Goal: Information Seeking & Learning: Learn about a topic

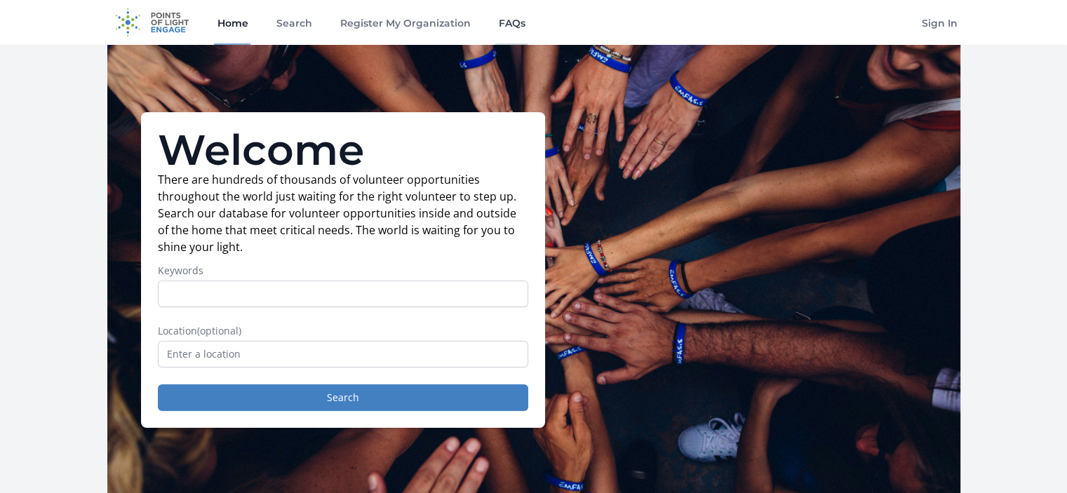
click at [516, 19] on link "FAQs" at bounding box center [511, 22] width 32 height 45
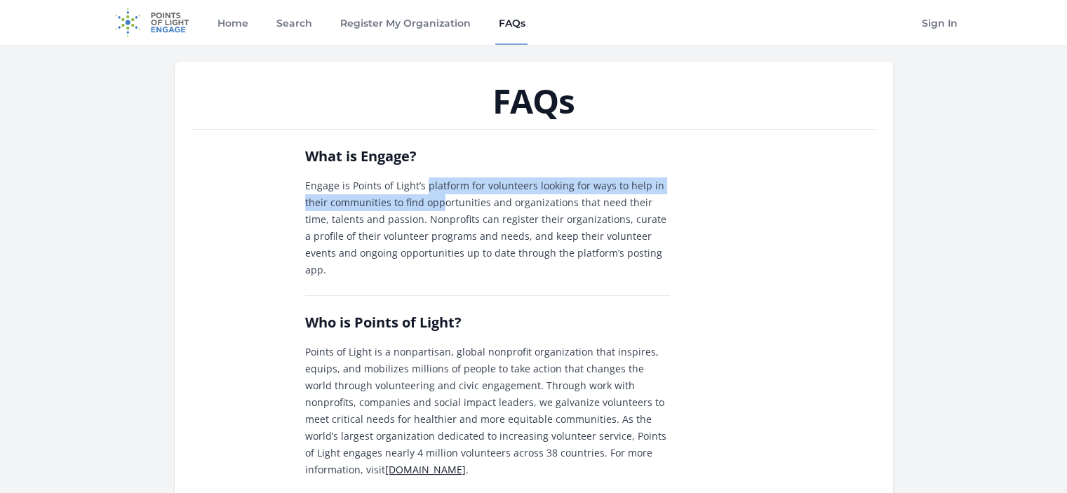
drag, startPoint x: 426, startPoint y: 191, endPoint x: 443, endPoint y: 200, distance: 18.8
click at [443, 200] on p "Engage is Points of Light’s platform for volunteers looking for ways to help in…" at bounding box center [487, 227] width 365 height 101
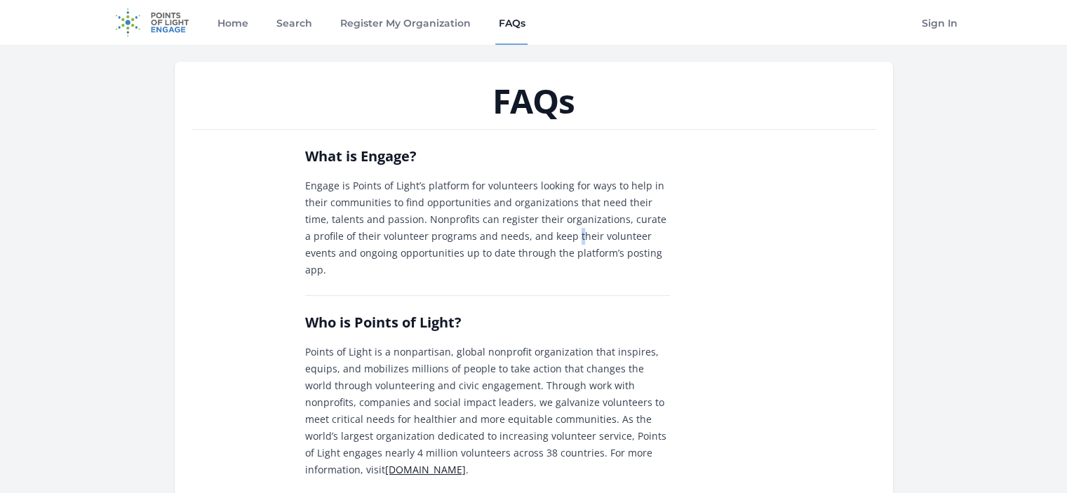
click at [532, 237] on p "Engage is Points of Light’s platform for volunteers looking for ways to help in…" at bounding box center [487, 227] width 365 height 101
click at [558, 255] on p "Engage is Points of Light’s platform for volunteers looking for ways to help in…" at bounding box center [487, 227] width 365 height 101
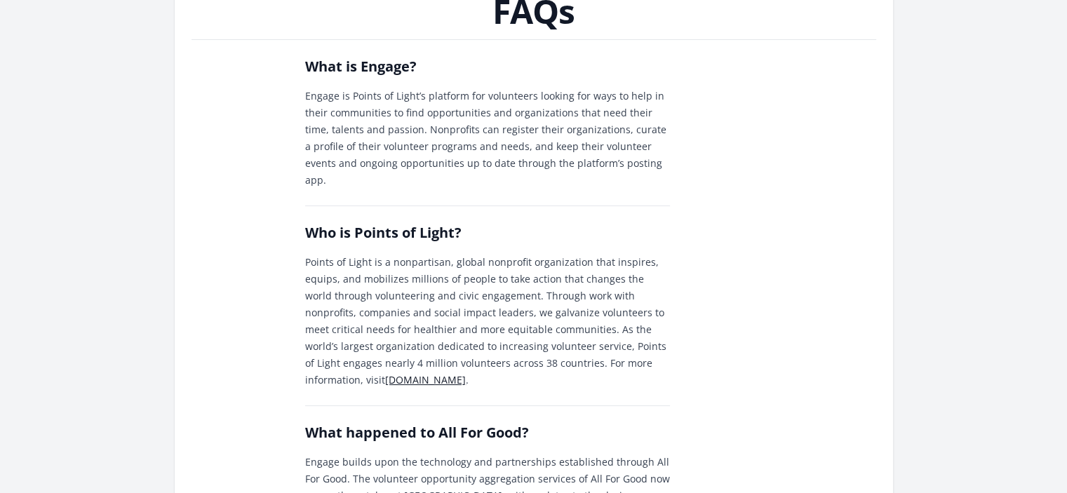
scroll to position [93, 0]
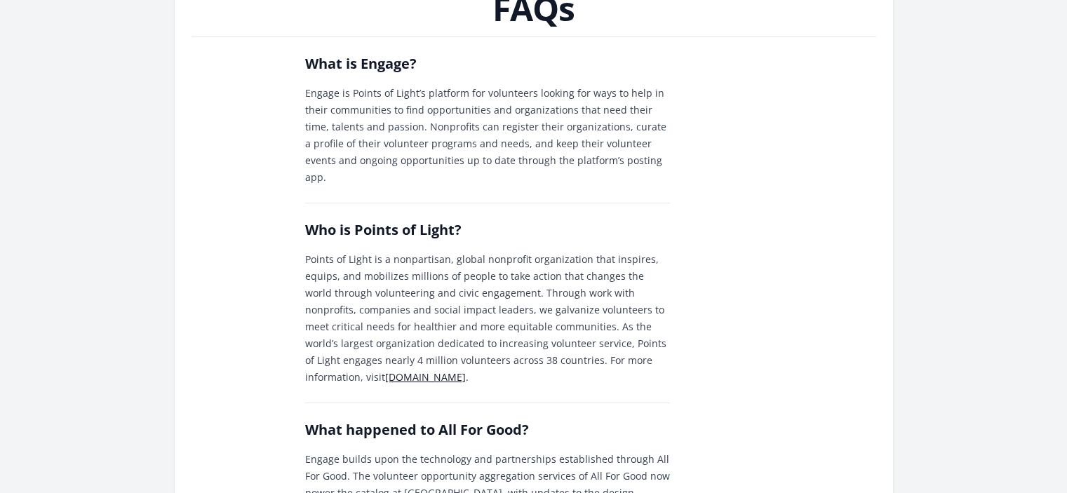
drag, startPoint x: 564, startPoint y: 289, endPoint x: 562, endPoint y: 299, distance: 10.7
click at [562, 299] on p "Points of Light is a nonpartisan, global nonprofit organization that inspires, …" at bounding box center [487, 318] width 365 height 135
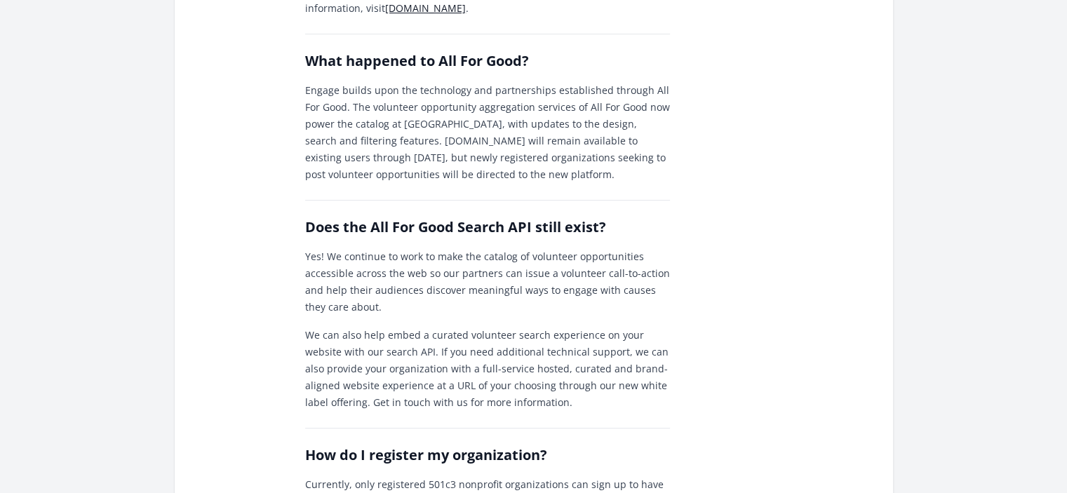
scroll to position [476, 0]
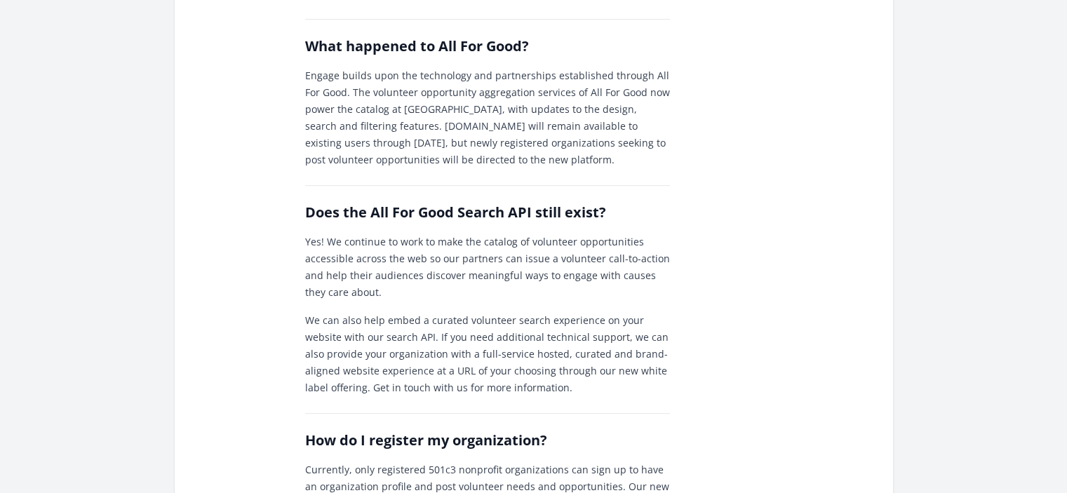
drag, startPoint x: 1063, startPoint y: 173, endPoint x: 1060, endPoint y: 182, distance: 9.5
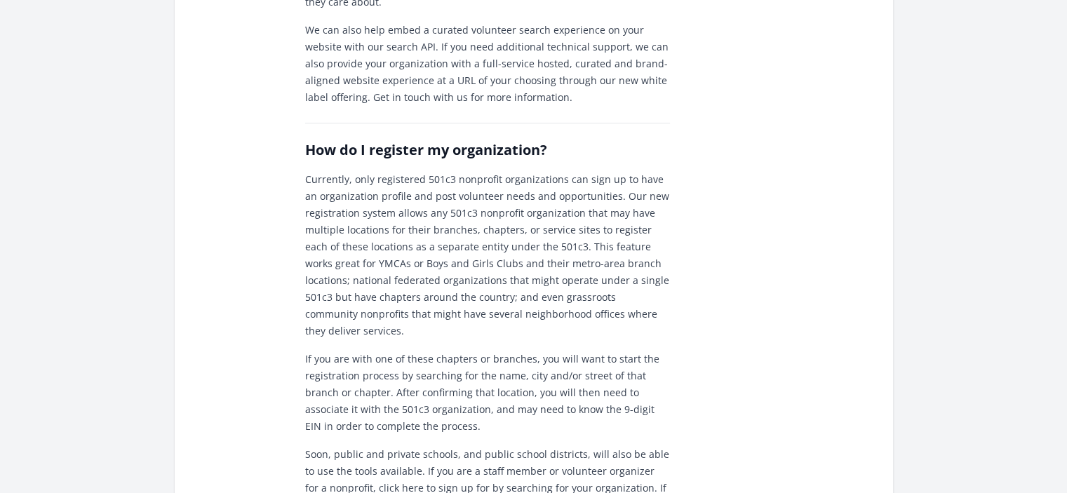
scroll to position [0, 0]
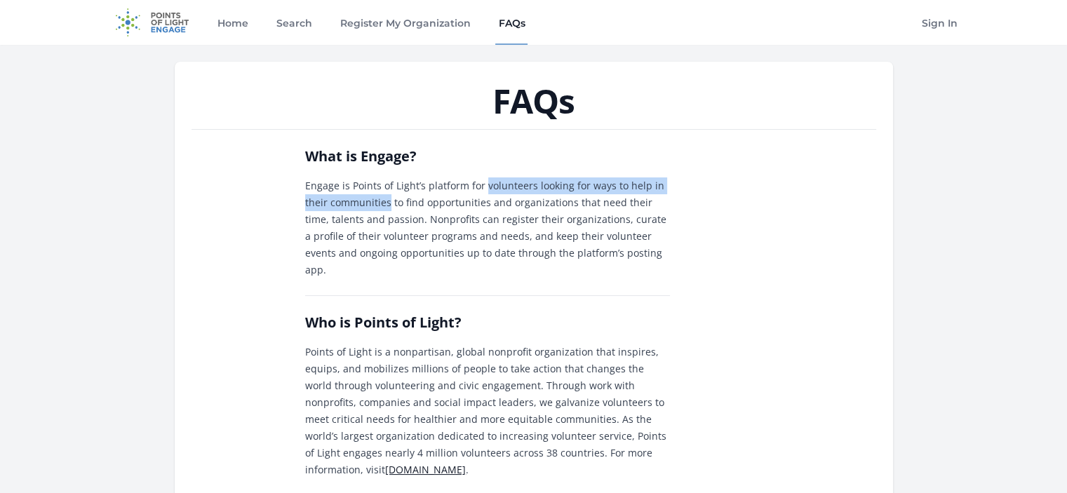
drag, startPoint x: 483, startPoint y: 184, endPoint x: 389, endPoint y: 205, distance: 97.0
click at [389, 205] on p "Engage is Points of Light’s platform for volunteers looking for ways to help in…" at bounding box center [487, 227] width 365 height 101
copy p "volunteers looking for ways to help in their communities"
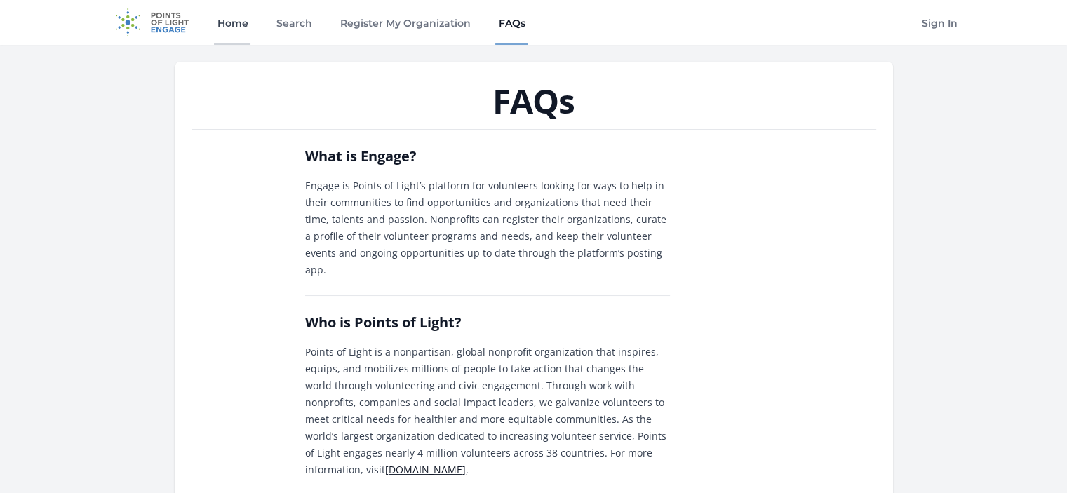
click at [239, 16] on link "Home" at bounding box center [232, 22] width 36 height 45
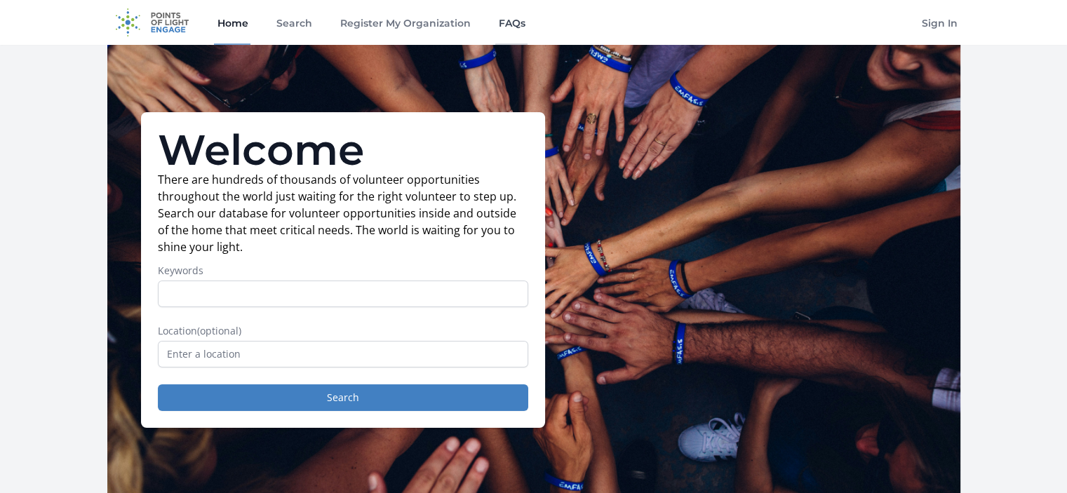
click at [515, 21] on link "FAQs" at bounding box center [511, 22] width 32 height 45
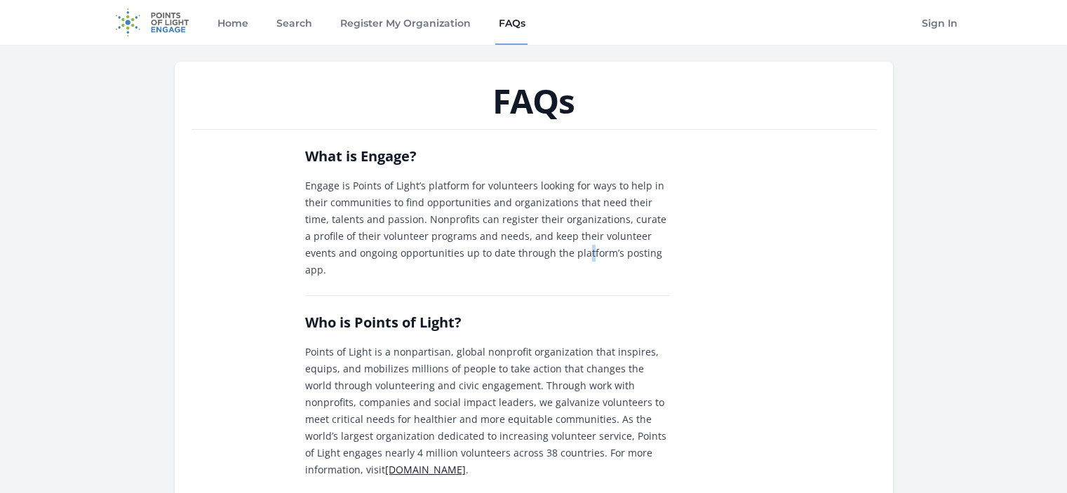
drag, startPoint x: 531, startPoint y: 248, endPoint x: 533, endPoint y: 257, distance: 10.0
click at [533, 257] on p "Engage is Points of Light’s platform for volunteers looking for ways to help in…" at bounding box center [487, 227] width 365 height 101
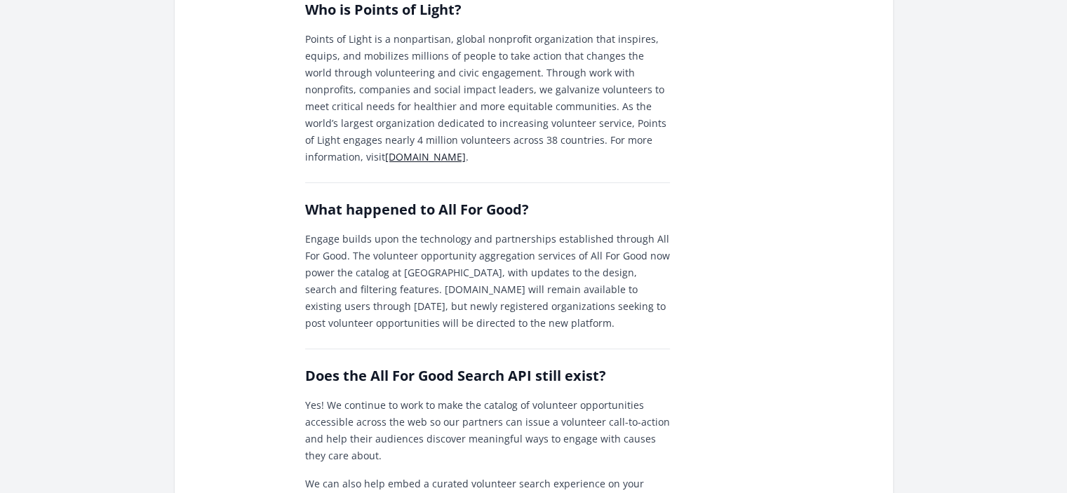
scroll to position [298, 0]
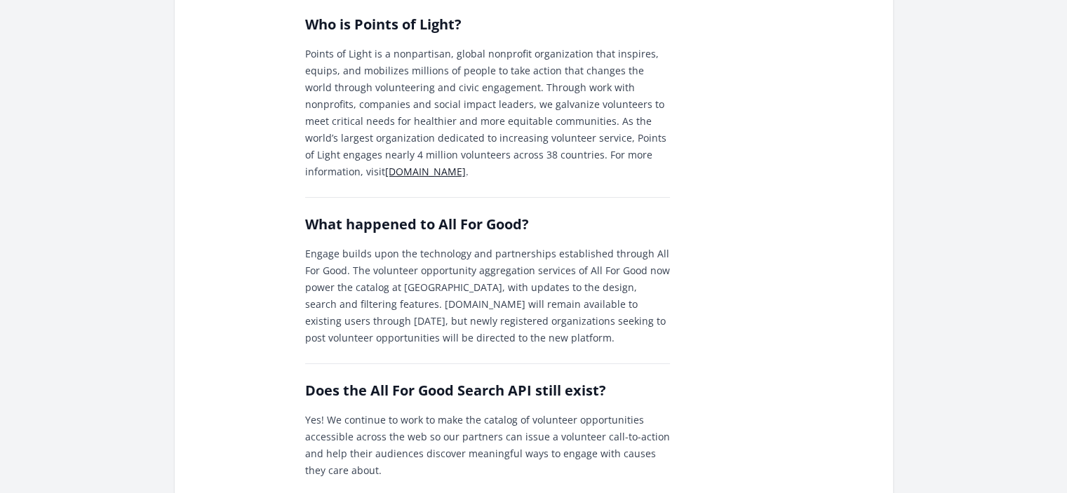
click at [321, 245] on p "Engage builds upon the technology and partnerships established through All For …" at bounding box center [487, 295] width 365 height 101
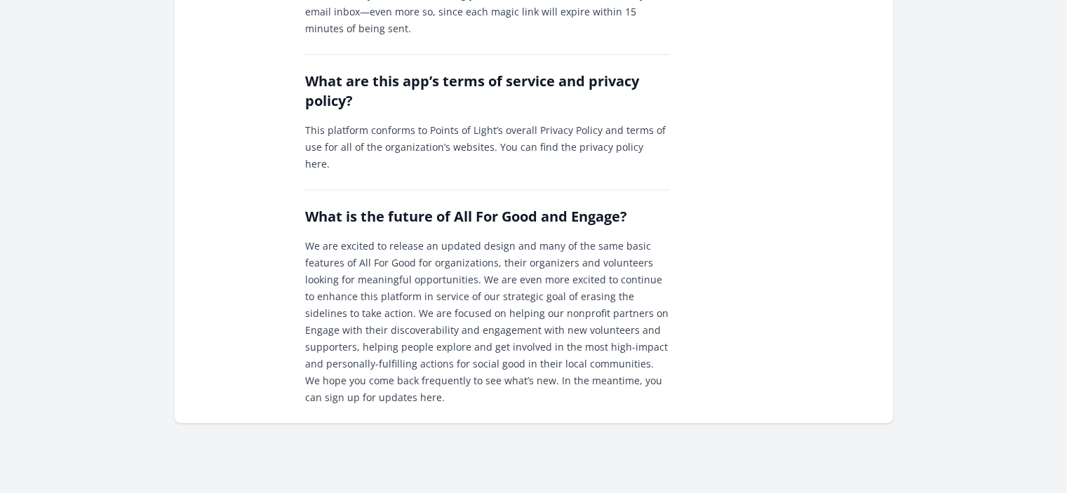
scroll to position [1279, 0]
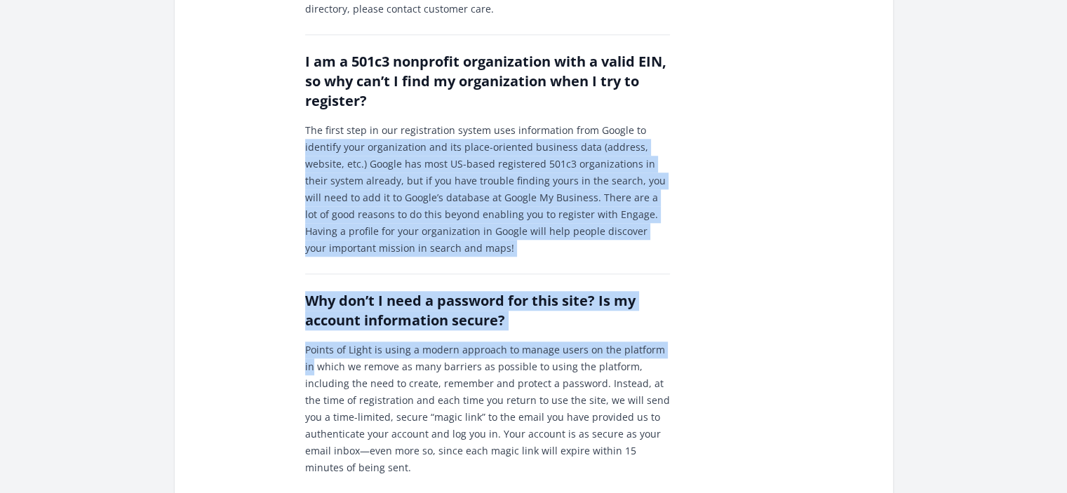
drag, startPoint x: 1064, startPoint y: 307, endPoint x: 1058, endPoint y: 92, distance: 215.4
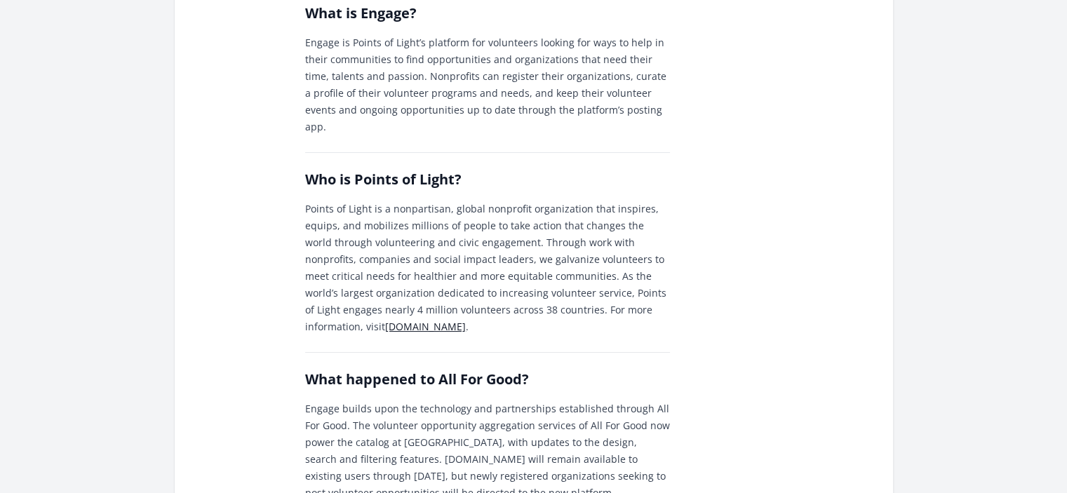
scroll to position [0, 0]
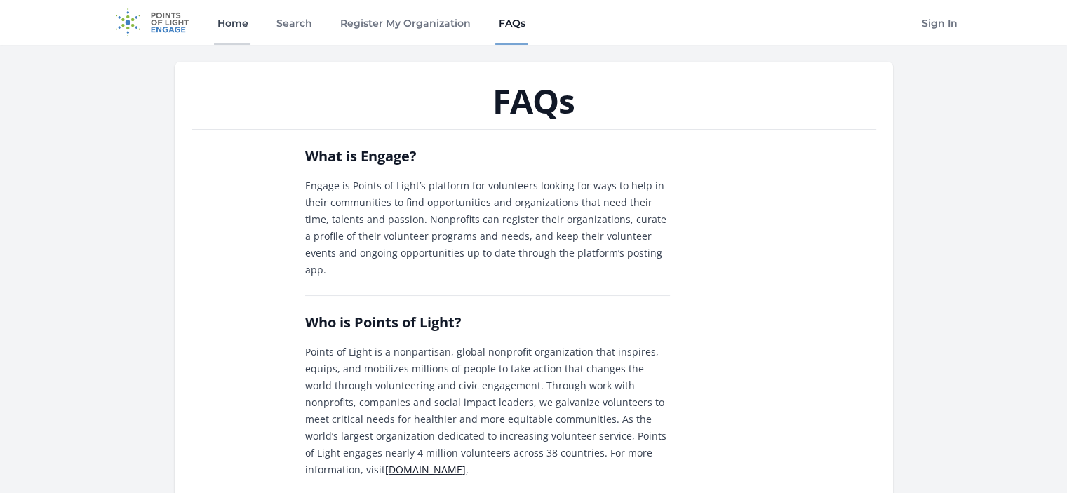
click at [235, 23] on link "Home" at bounding box center [232, 22] width 36 height 45
